Goal: Transaction & Acquisition: Purchase product/service

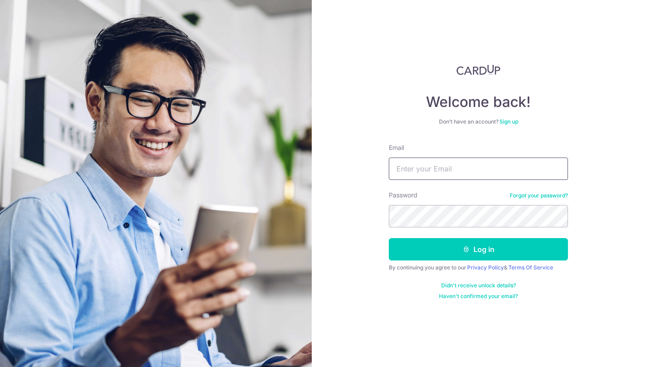
type input "[EMAIL_ADDRESS][DOMAIN_NAME]"
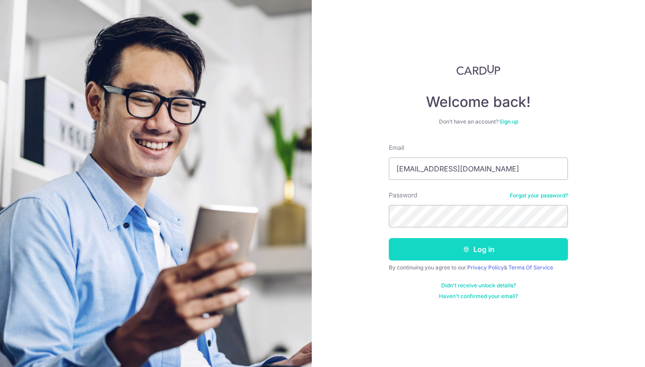
click at [442, 249] on button "Log in" at bounding box center [478, 249] width 179 height 22
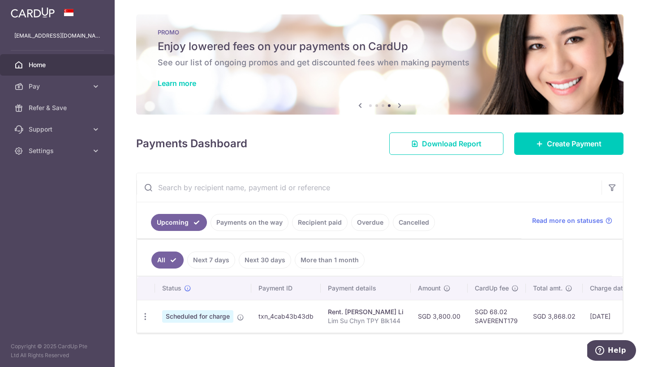
click at [42, 18] on link at bounding box center [32, 12] width 51 height 16
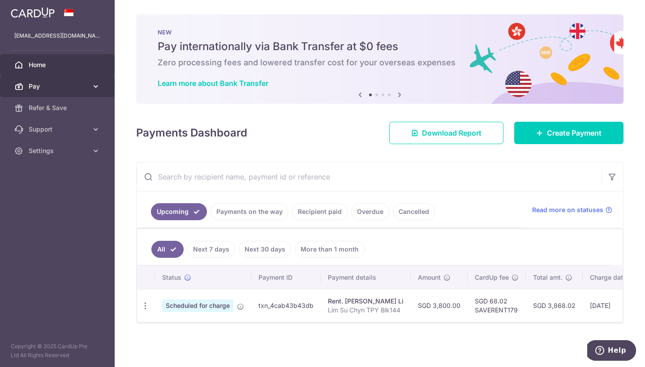
click at [99, 90] on icon at bounding box center [95, 86] width 9 height 9
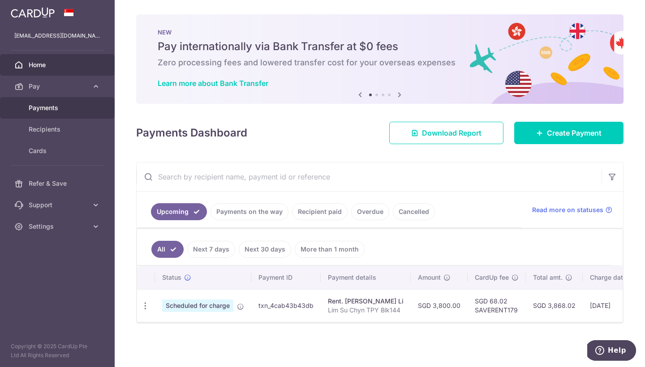
click at [60, 106] on span "Payments" at bounding box center [58, 107] width 59 height 9
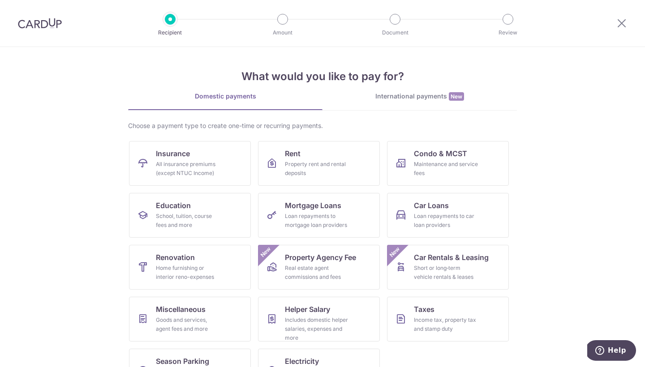
click at [53, 19] on img at bounding box center [40, 23] width 44 height 11
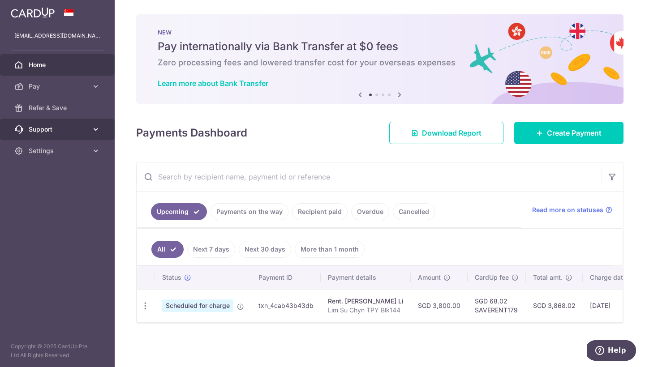
click at [95, 130] on icon at bounding box center [95, 129] width 9 height 9
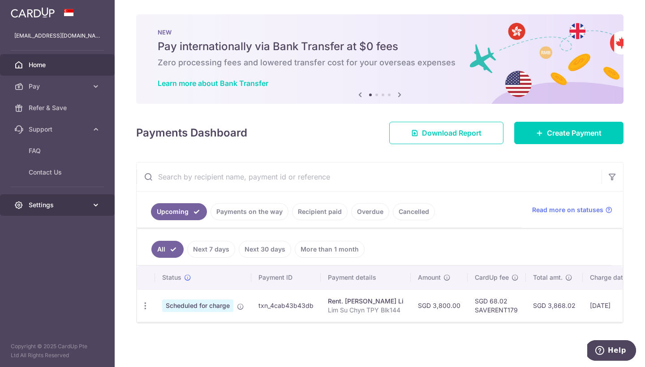
click at [96, 208] on icon at bounding box center [95, 205] width 9 height 9
click at [401, 95] on icon at bounding box center [399, 94] width 11 height 11
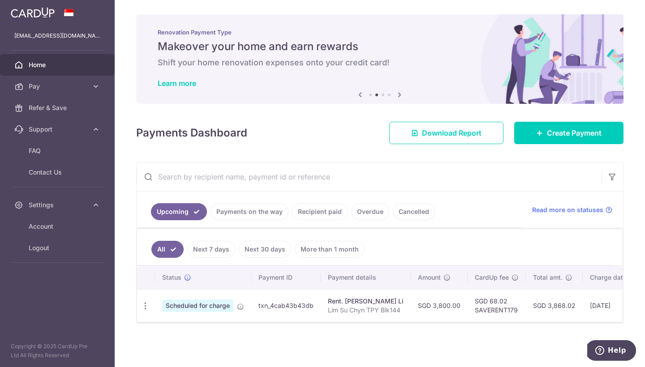
click at [374, 56] on div "Renovation Payment Type Makeover your home and earn rewards Shift your home ren…" at bounding box center [379, 59] width 487 height 90
click at [193, 86] on link "Learn more" at bounding box center [177, 83] width 39 height 9
click at [96, 89] on icon at bounding box center [95, 86] width 9 height 9
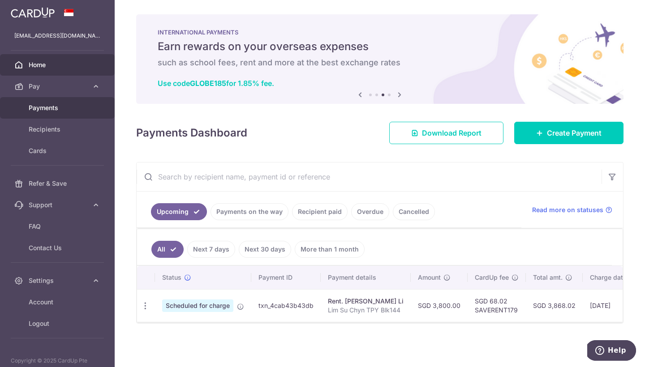
click at [72, 108] on span "Payments" at bounding box center [58, 107] width 59 height 9
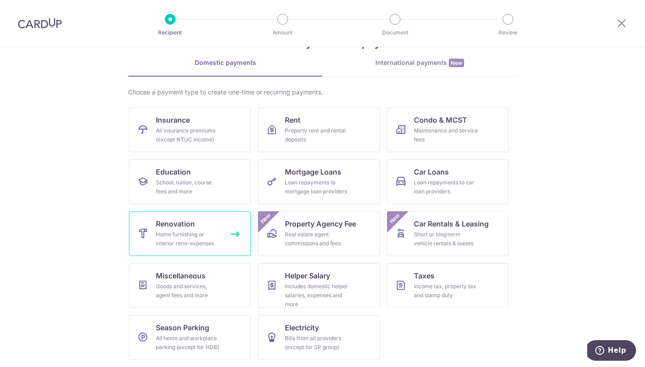
scroll to position [34, 0]
click at [227, 236] on link "Renovation Home furnishing or interior reno-expenses" at bounding box center [190, 233] width 122 height 45
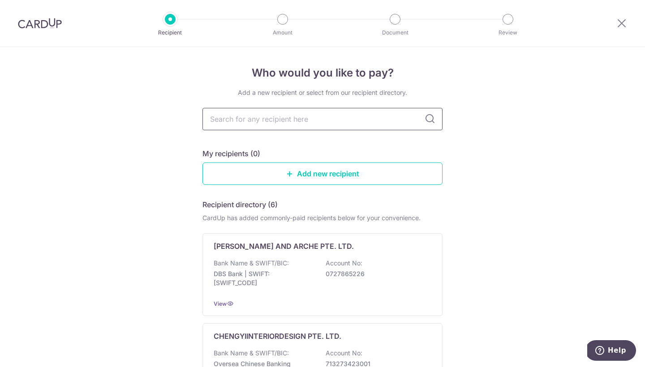
click at [273, 125] on input "text" at bounding box center [323, 119] width 240 height 22
type input "Floorxpert"
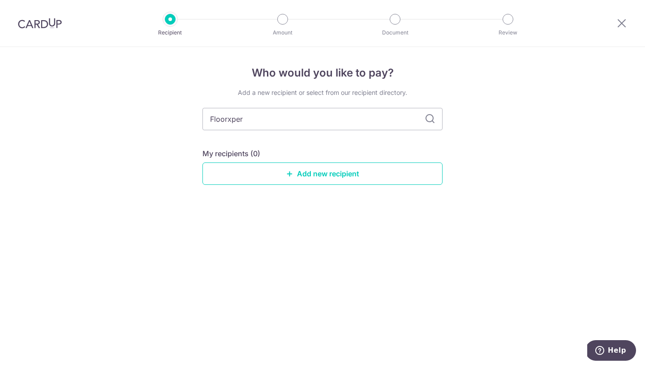
click at [432, 122] on icon at bounding box center [430, 119] width 11 height 11
click at [333, 121] on input "Floorxper" at bounding box center [323, 119] width 240 height 22
type input "Floorxpert"
click at [320, 177] on link "Add new recipient" at bounding box center [323, 174] width 240 height 22
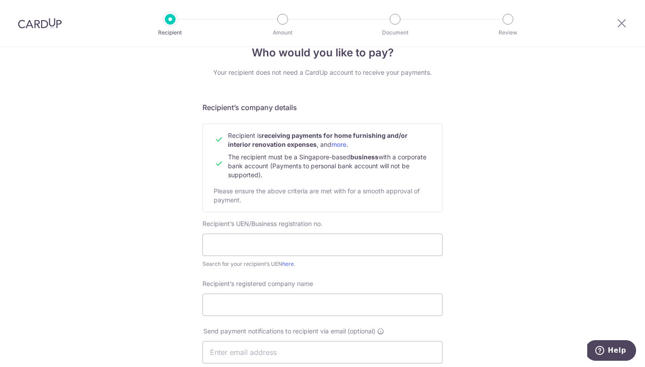
scroll to position [21, 0]
